Goal: Task Accomplishment & Management: Manage account settings

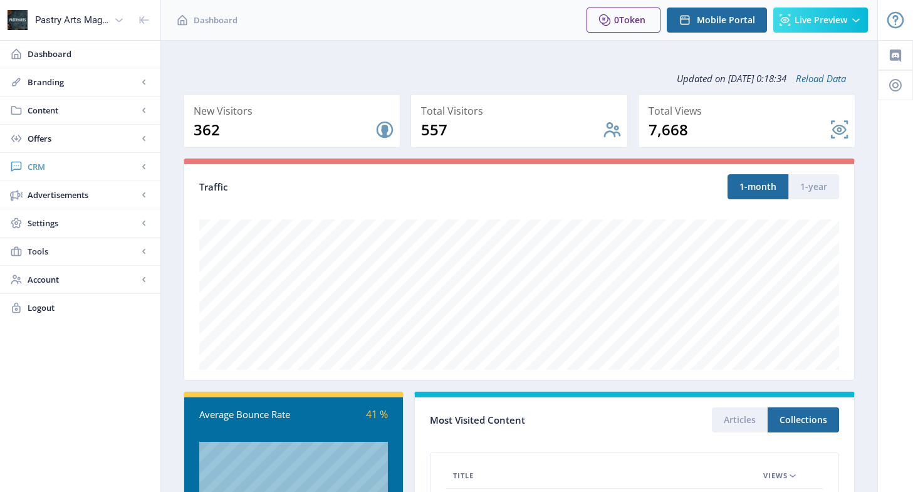
click at [34, 166] on span "CRM" at bounding box center [83, 166] width 110 height 13
click at [74, 189] on span "Readers" at bounding box center [94, 195] width 108 height 13
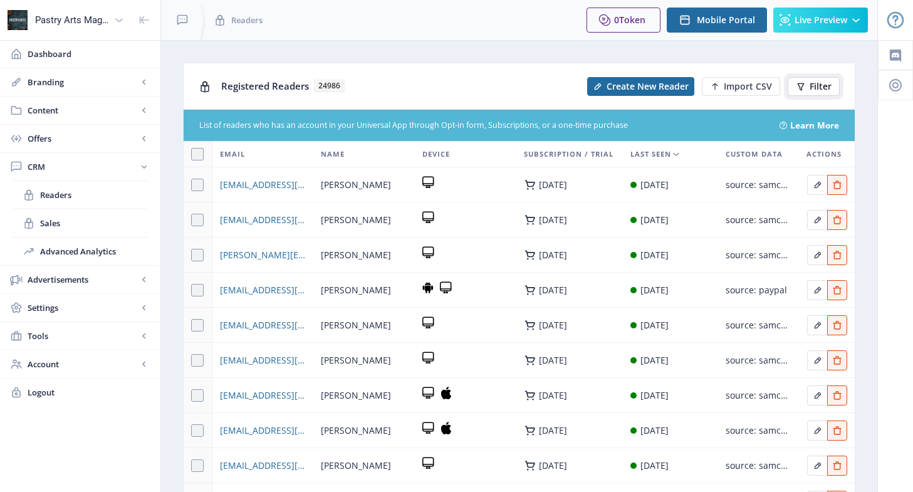
click at [821, 89] on span "Filter" at bounding box center [820, 86] width 22 height 10
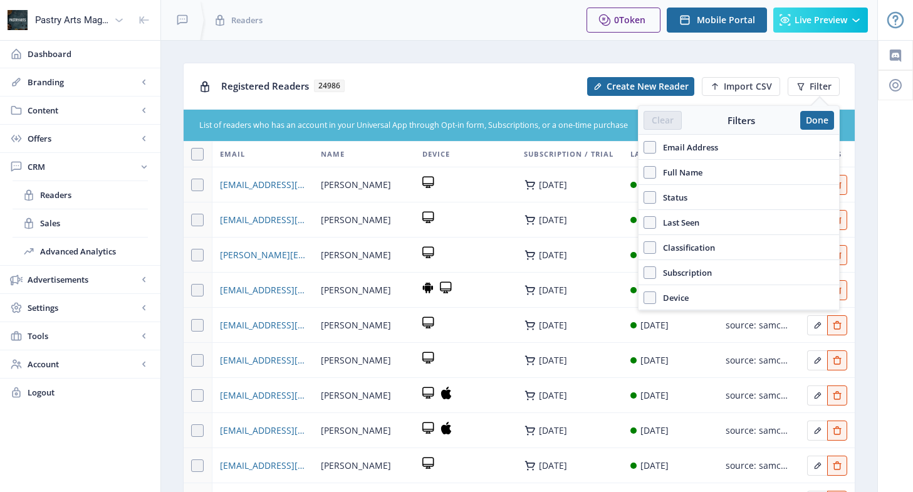
click at [713, 146] on span "Email Address" at bounding box center [687, 147] width 62 height 15
click at [644, 147] on input "Email Address" at bounding box center [643, 147] width 1 height 1
checkbox input "true"
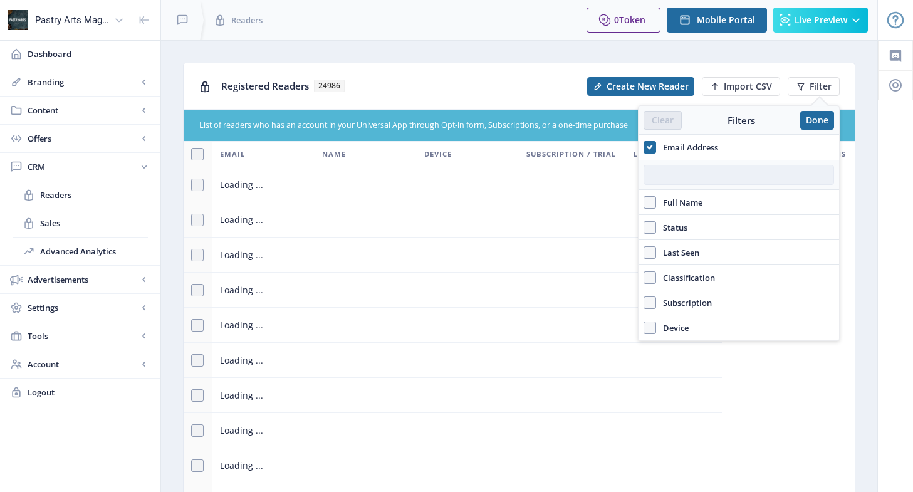
click at [696, 176] on input "text" at bounding box center [738, 175] width 190 height 20
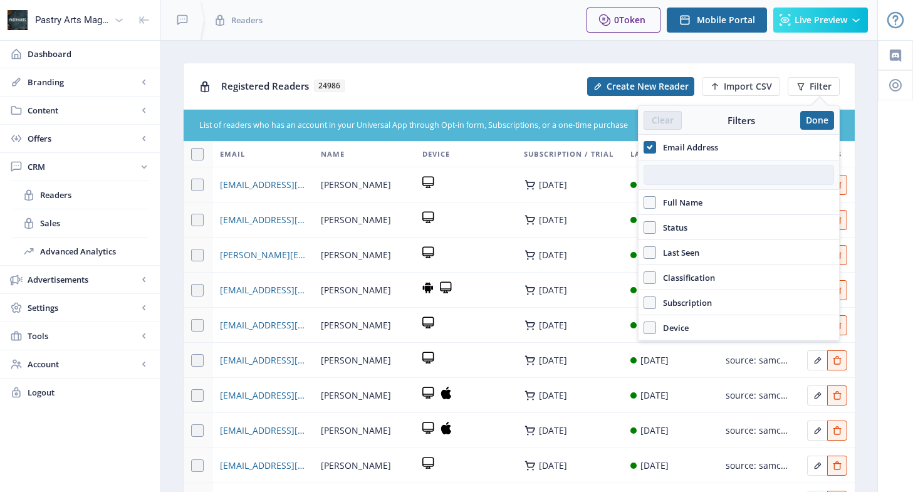
paste input "[EMAIL_ADDRESS][DOMAIN_NAME]"
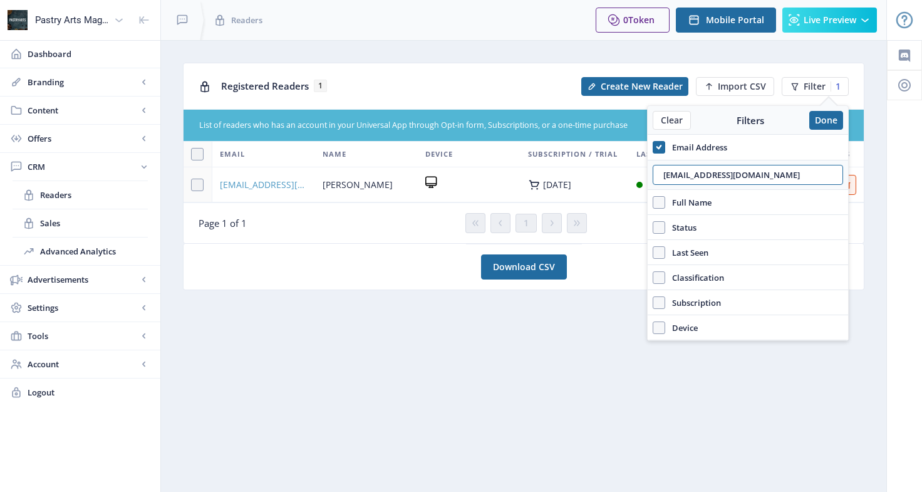
type input "[EMAIL_ADDRESS][DOMAIN_NAME]"
click at [279, 179] on span "[EMAIL_ADDRESS][DOMAIN_NAME]" at bounding box center [264, 184] width 88 height 15
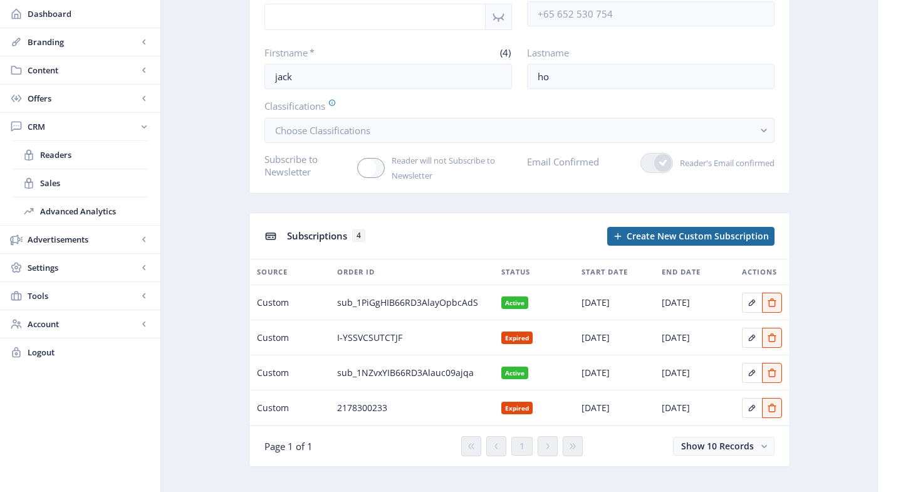
scroll to position [188, 0]
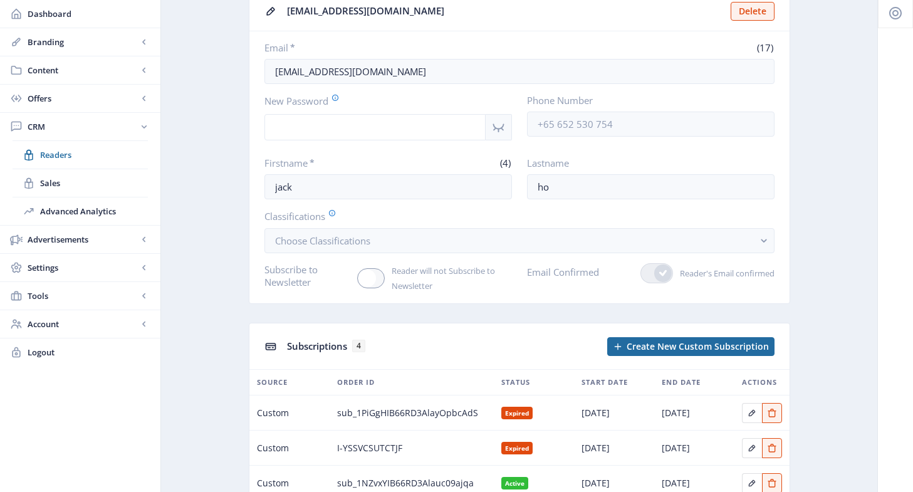
scroll to position [125, 0]
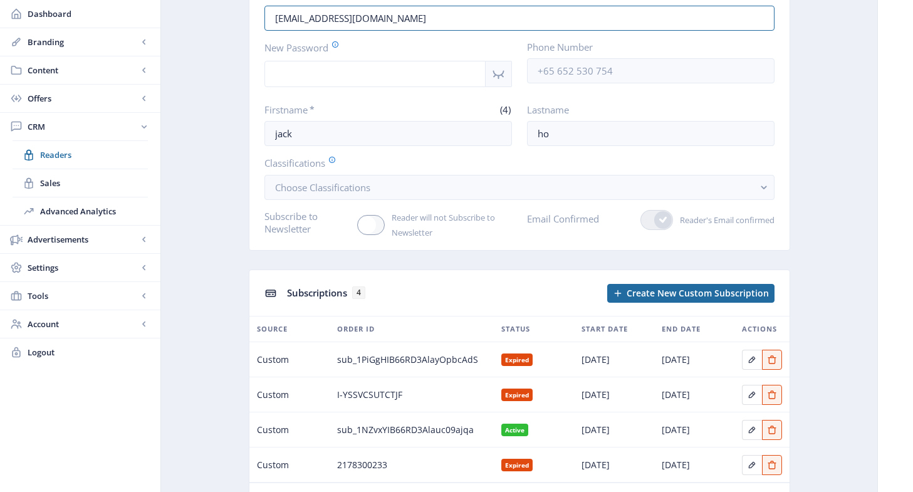
drag, startPoint x: 394, startPoint y: 20, endPoint x: 224, endPoint y: 20, distance: 169.8
click at [224, 20] on app-crm-reader "[EMAIL_ADDRESS][DOMAIN_NAME] Delete Email * (17) [EMAIL_ADDRESS][DOMAIN_NAME] N…" at bounding box center [519, 239] width 672 height 605
